Goal: Transaction & Acquisition: Purchase product/service

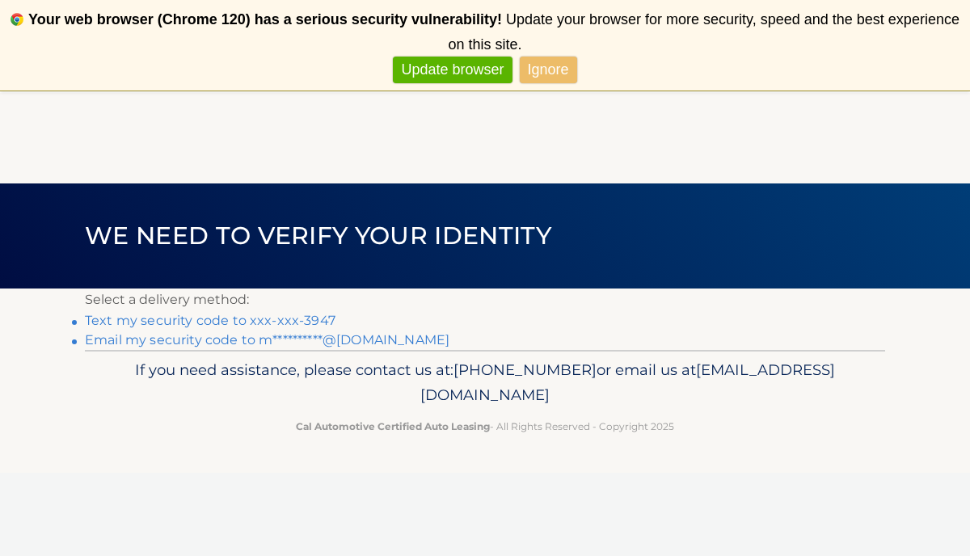
click at [482, 65] on link "Update browser" at bounding box center [452, 70] width 119 height 27
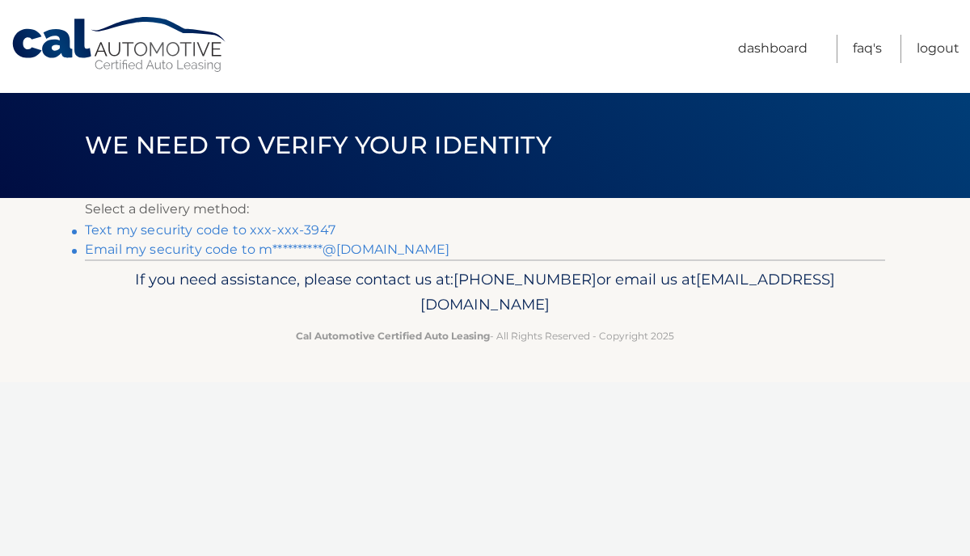
click at [208, 230] on link "Text my security code to xxx-xxx-3947" at bounding box center [210, 229] width 250 height 15
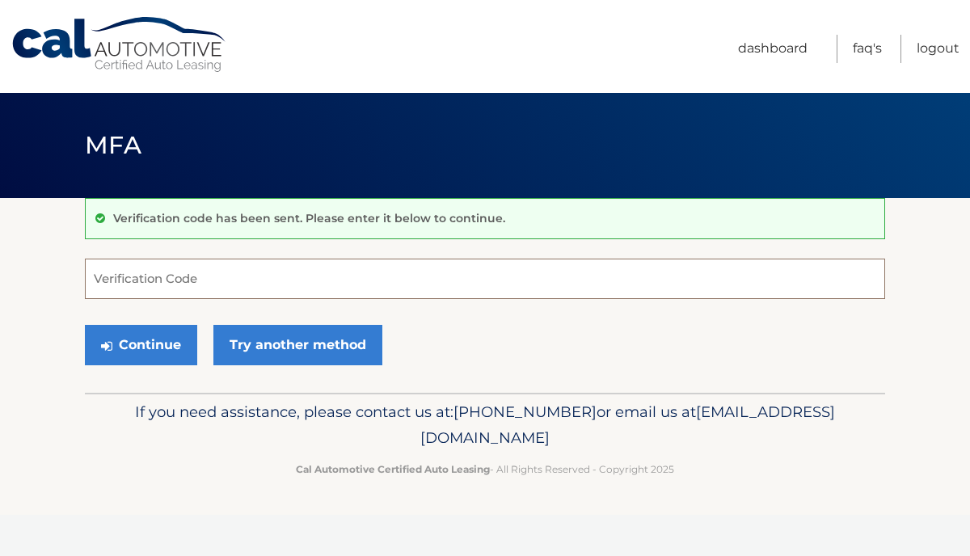
click at [117, 280] on input "Verification Code" at bounding box center [485, 279] width 800 height 40
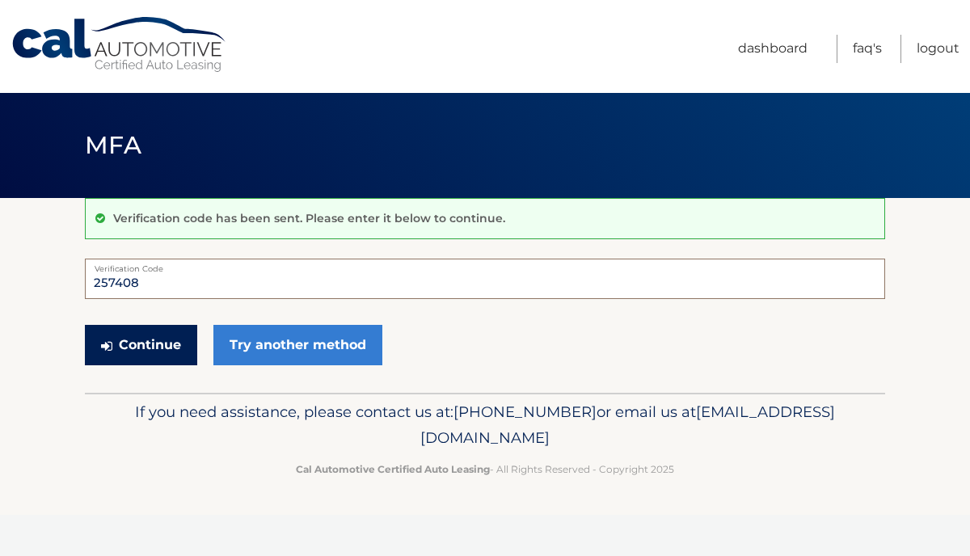
type input "257408"
click at [152, 349] on button "Continue" at bounding box center [141, 345] width 112 height 40
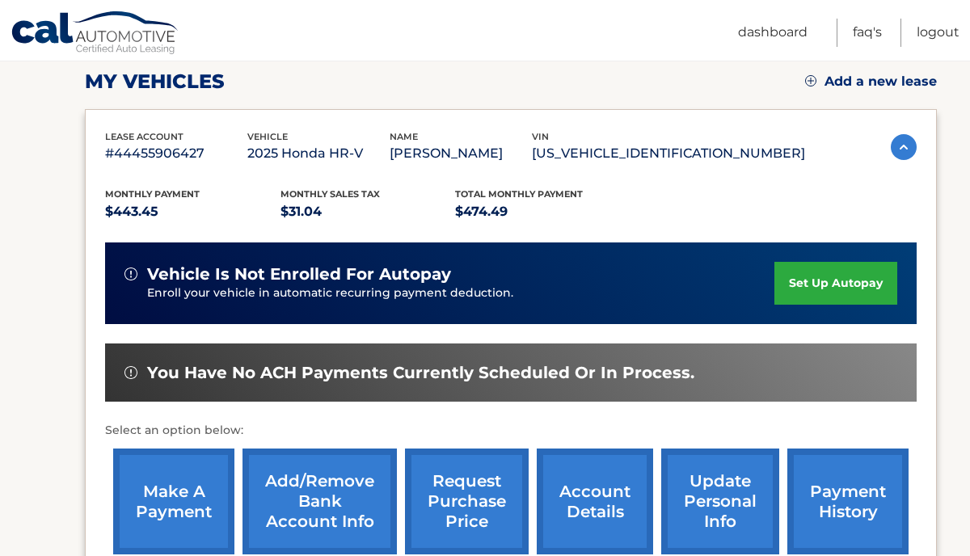
scroll to position [240, 0]
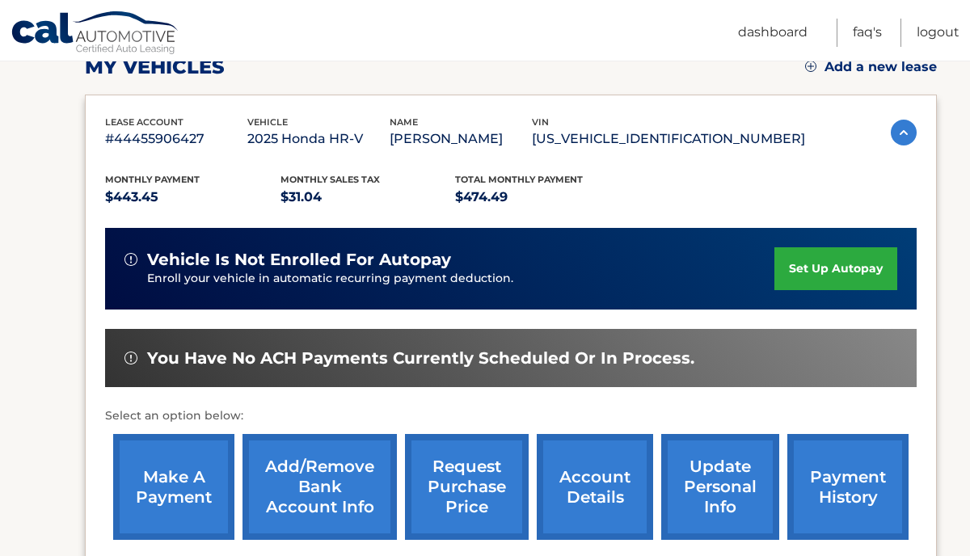
click at [167, 474] on link "make a payment" at bounding box center [173, 487] width 121 height 106
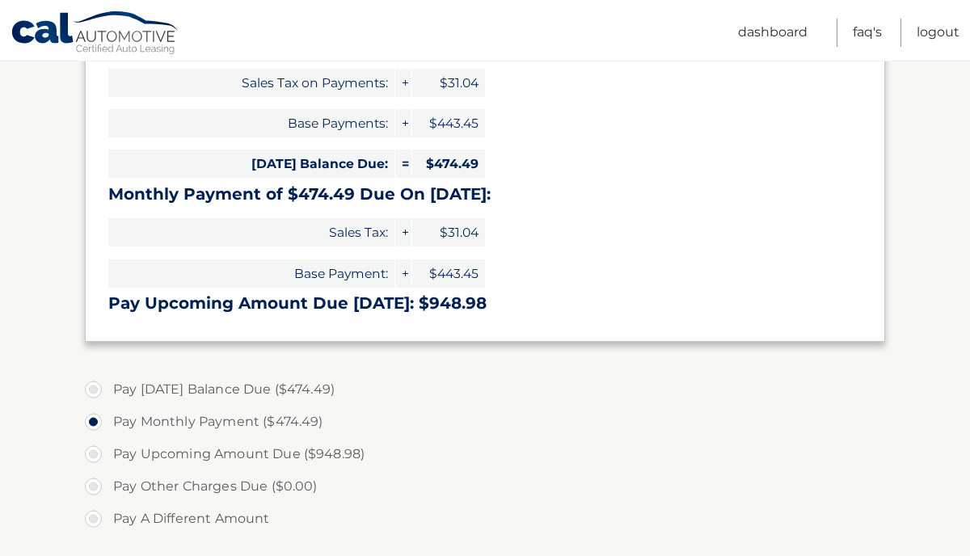
scroll to position [297, 0]
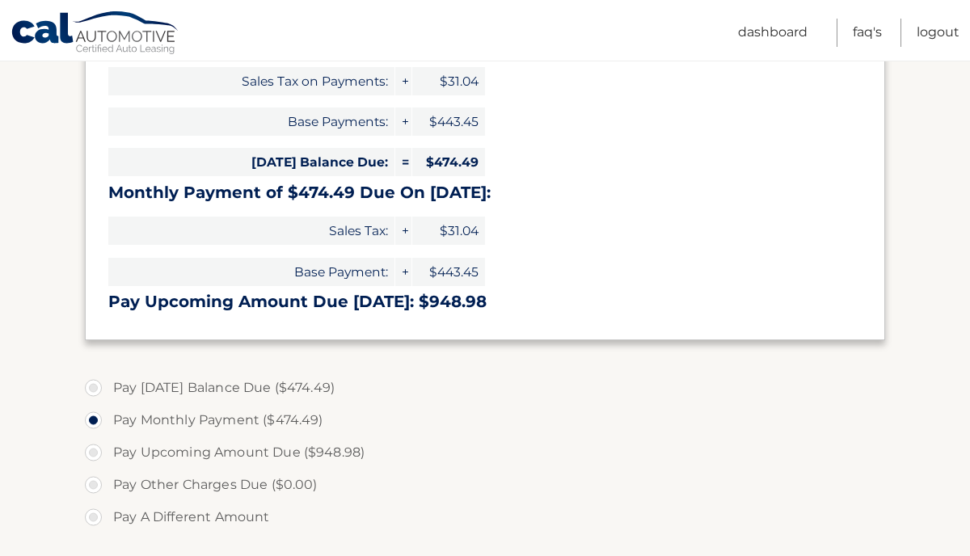
click at [95, 388] on label "Pay Today's Balance Due ($474.49)" at bounding box center [485, 388] width 800 height 32
click at [95, 388] on input "Pay Today's Balance Due ($474.49)" at bounding box center [99, 385] width 16 height 26
radio input "true"
click at [96, 426] on label "Pay Monthly Payment ($474.49)" at bounding box center [485, 420] width 800 height 32
click at [96, 426] on input "Pay Monthly Payment ($474.49)" at bounding box center [99, 417] width 16 height 26
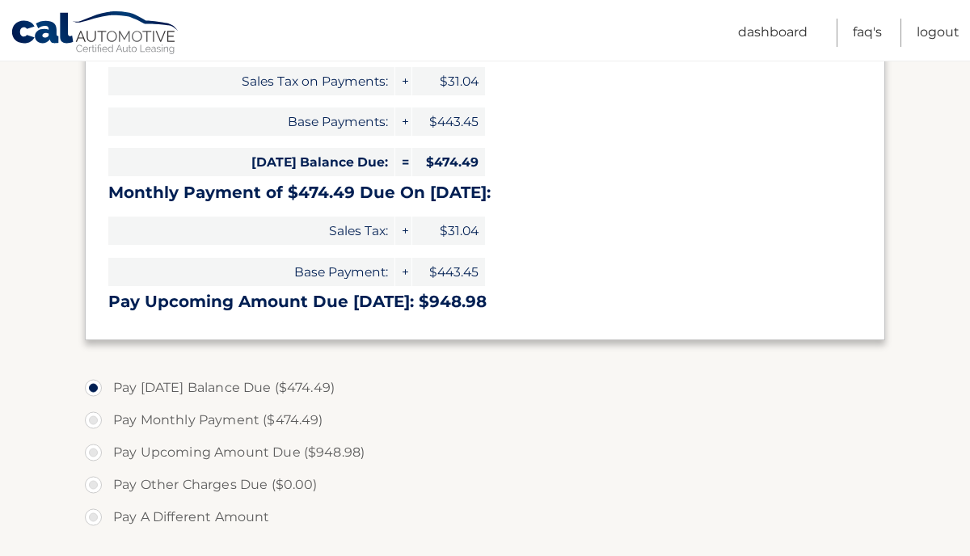
radio input "true"
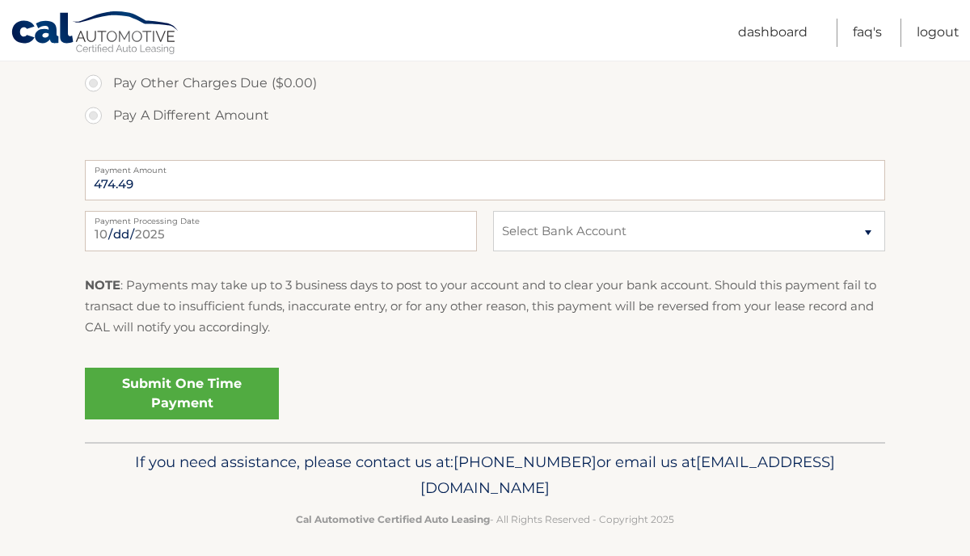
scroll to position [701, 0]
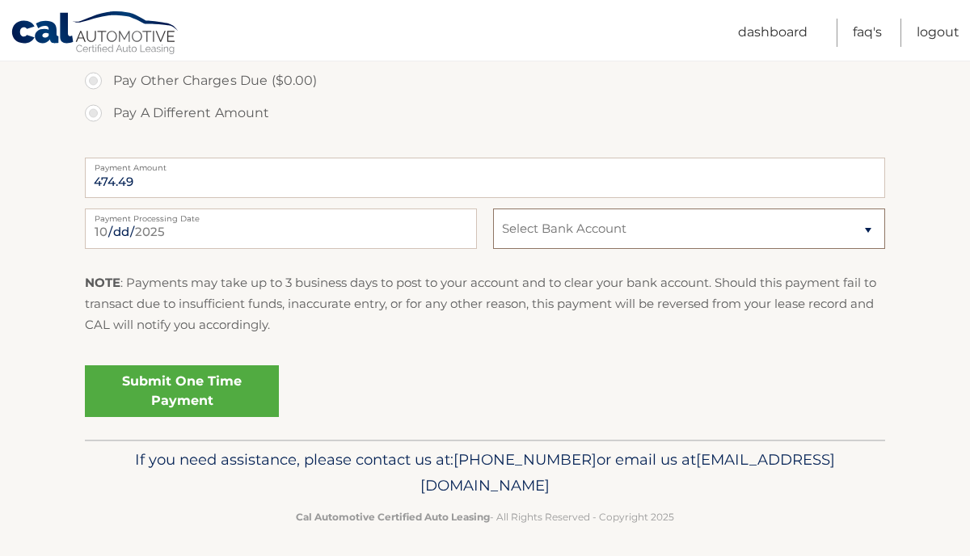
click at [868, 229] on select "Select Bank Account Checking CITIBANK *****1767 Checking CITIBANK *****1767" at bounding box center [689, 228] width 392 height 40
select select "MWJmMTgxYjItMWZiOS00MjkwLWI0MzItOTgwYjc5YWQ5ODhi"
click at [204, 391] on link "Submit One Time Payment" at bounding box center [182, 391] width 194 height 52
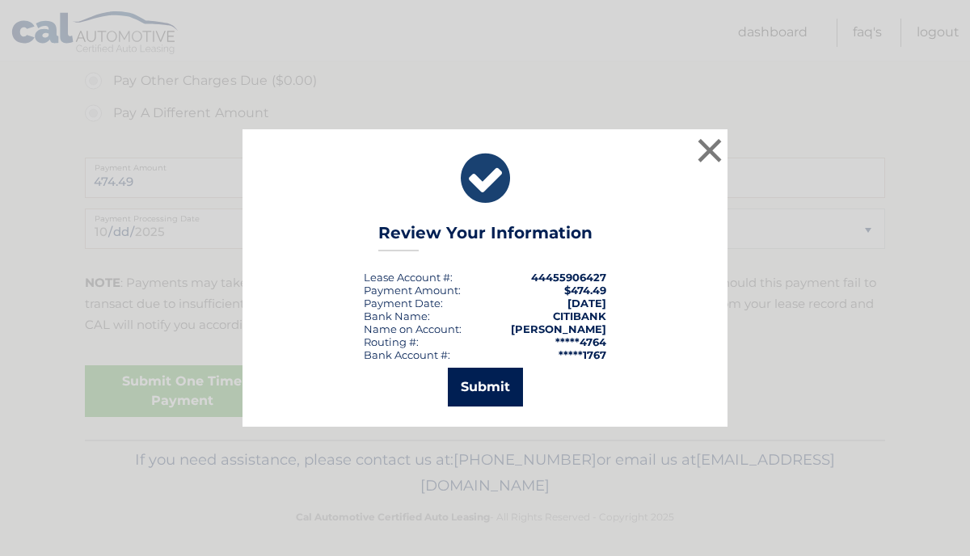
click at [497, 391] on button "Submit" at bounding box center [485, 387] width 75 height 39
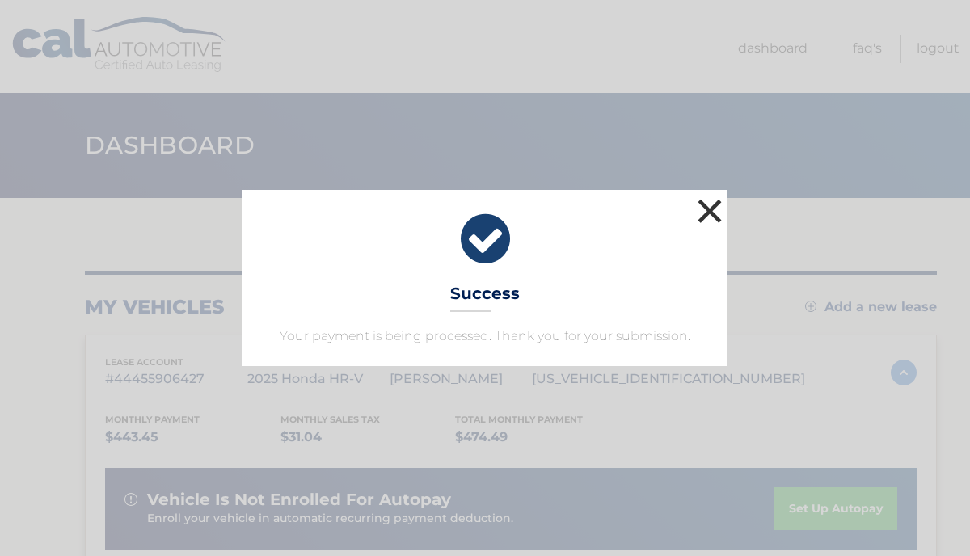
click at [714, 213] on button "×" at bounding box center [709, 211] width 32 height 32
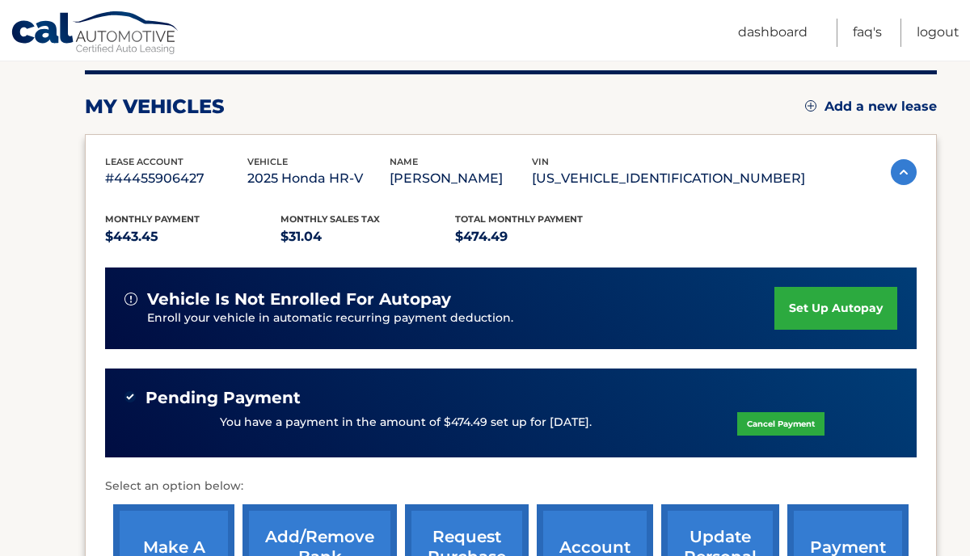
scroll to position [209, 0]
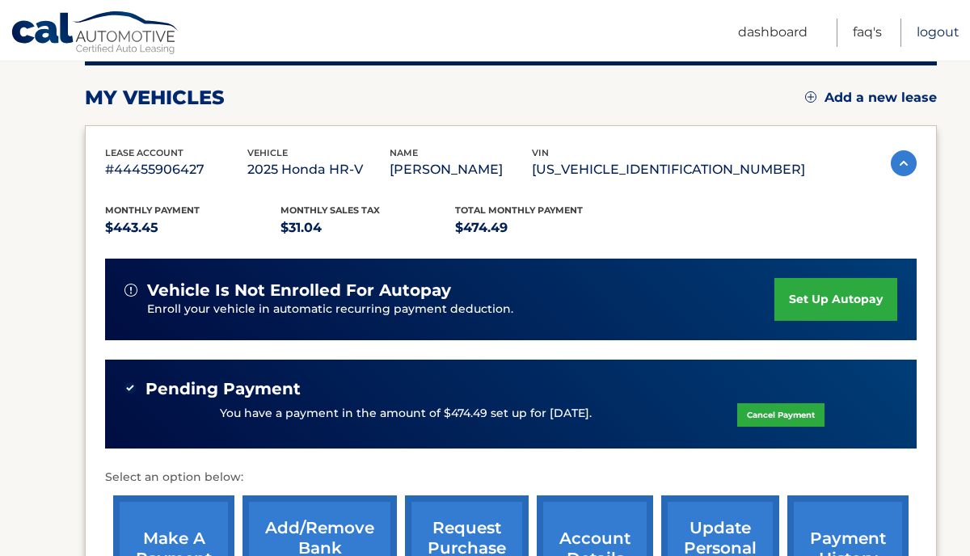
click at [940, 32] on link "Logout" at bounding box center [937, 33] width 43 height 28
